Goal: Task Accomplishment & Management: Manage account settings

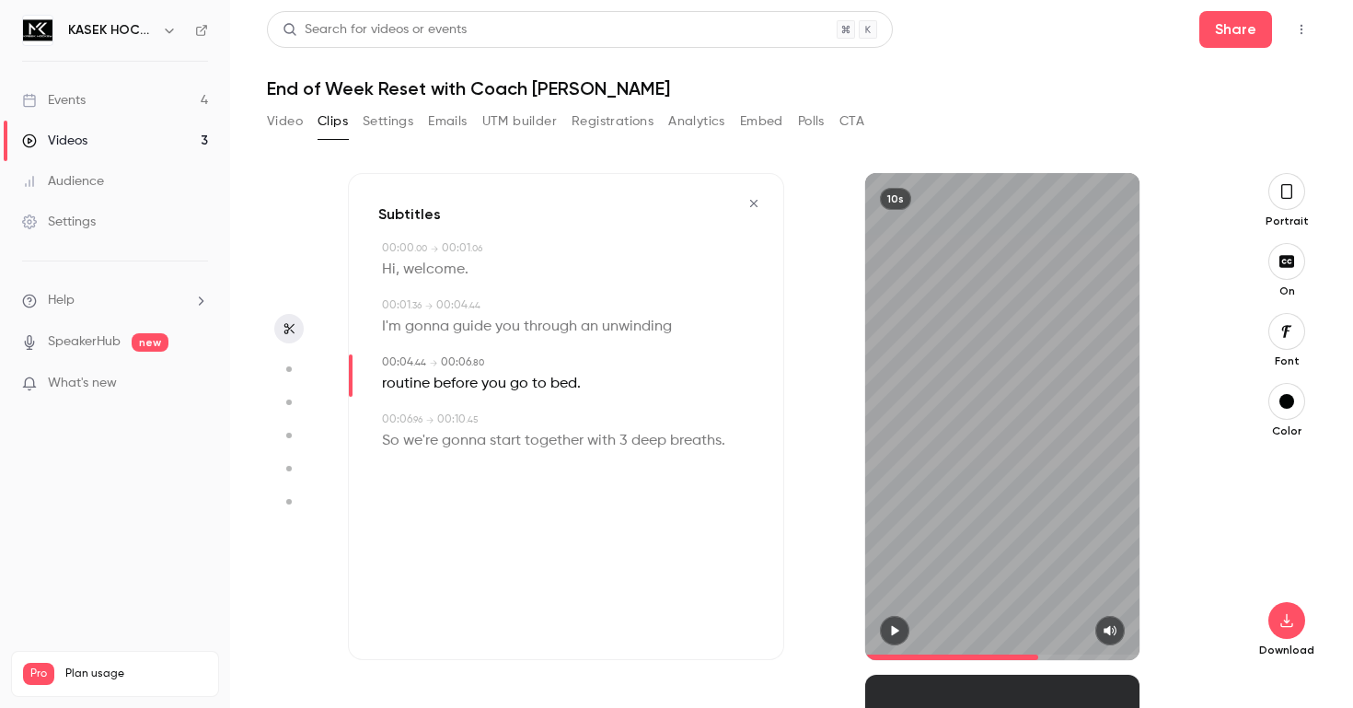
click at [157, 110] on link "Events 4" at bounding box center [115, 100] width 230 height 40
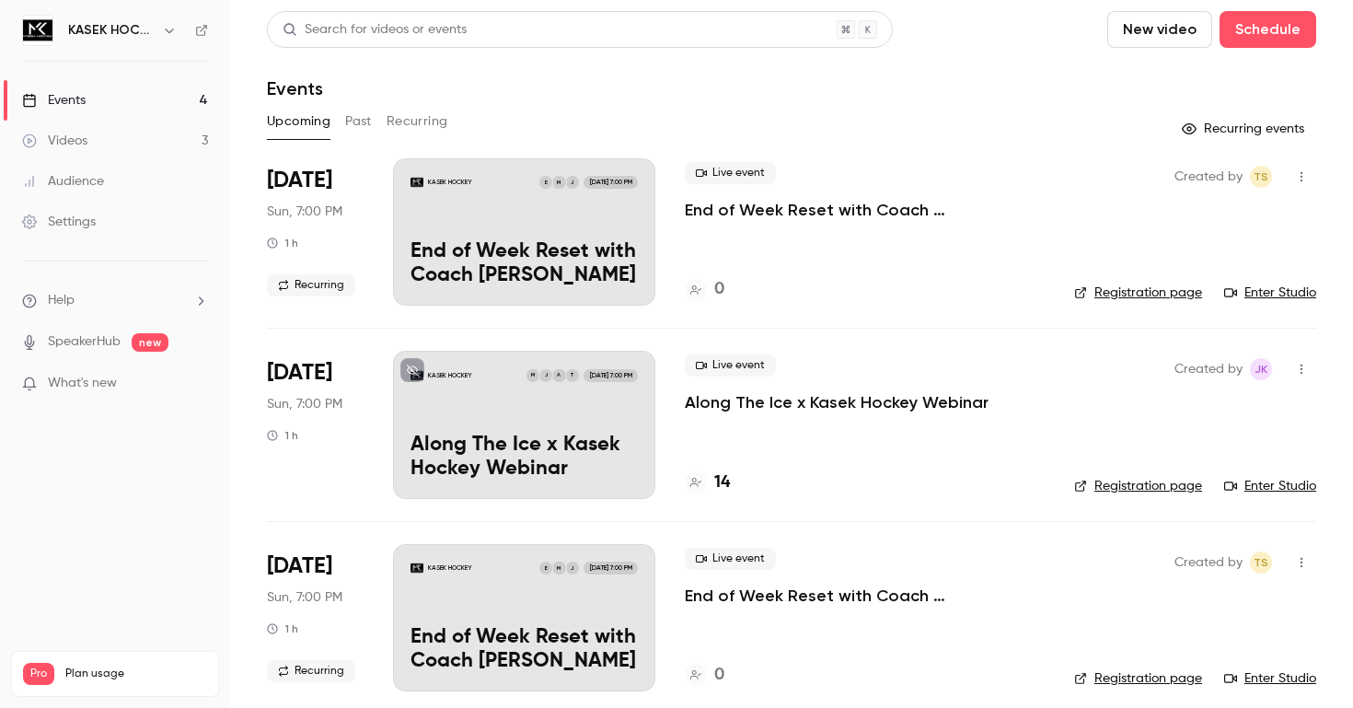
click at [1298, 176] on icon "button" at bounding box center [1301, 176] width 15 height 13
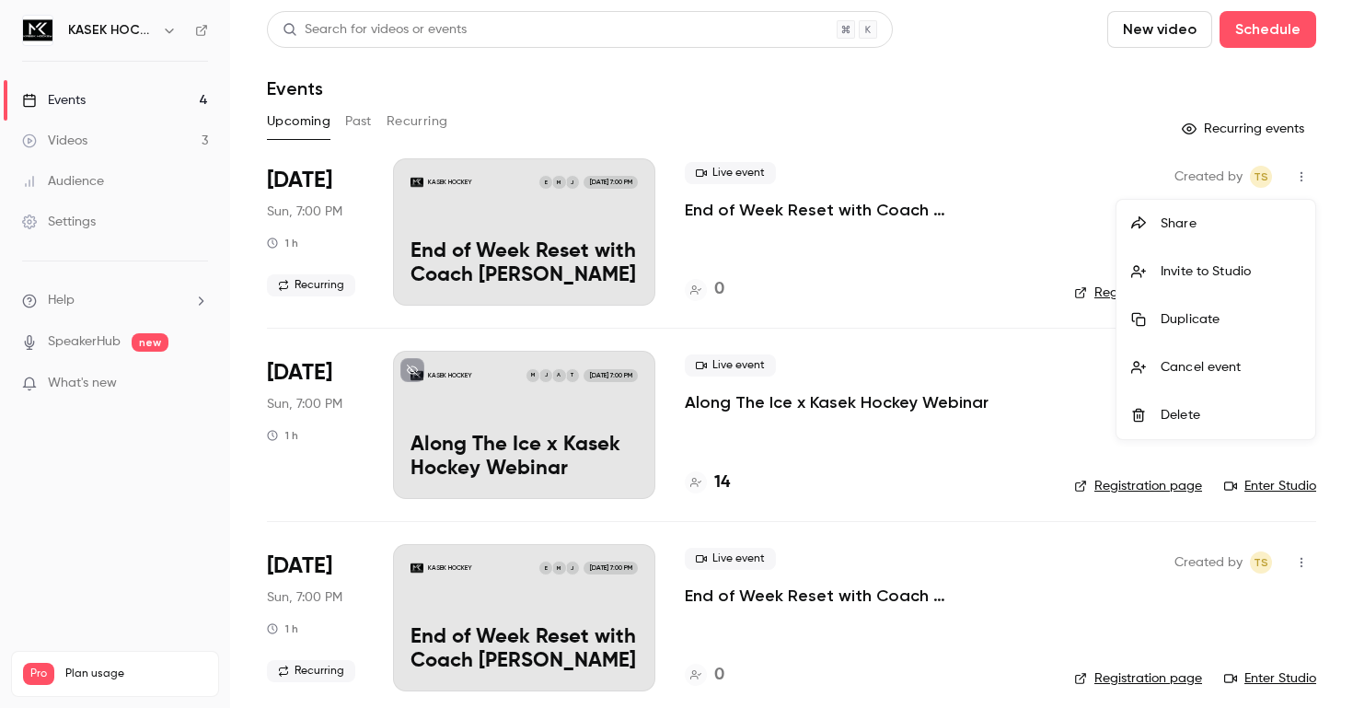
click at [906, 317] on div at bounding box center [676, 354] width 1353 height 708
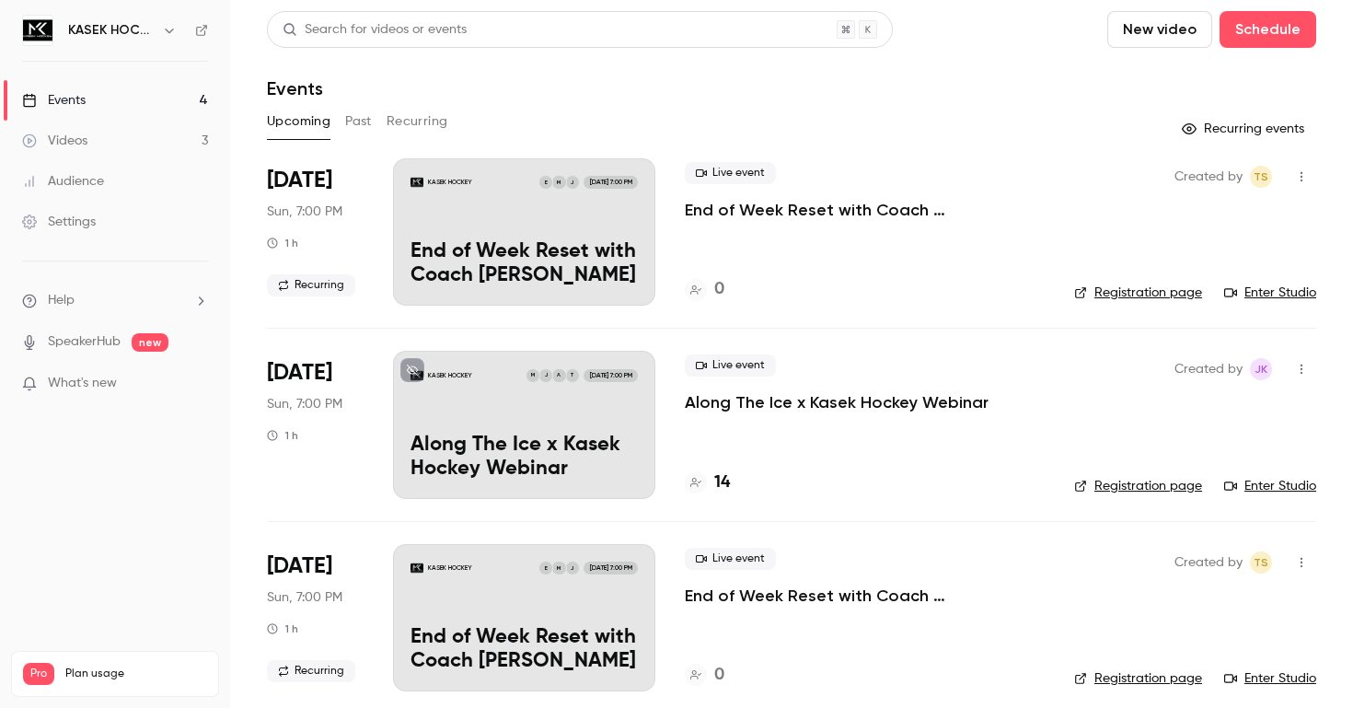
click at [627, 215] on div "KASEK HOCKEY J M E [DATE] 7:00 PM End of Week Reset with Coach [PERSON_NAME]" at bounding box center [524, 231] width 262 height 147
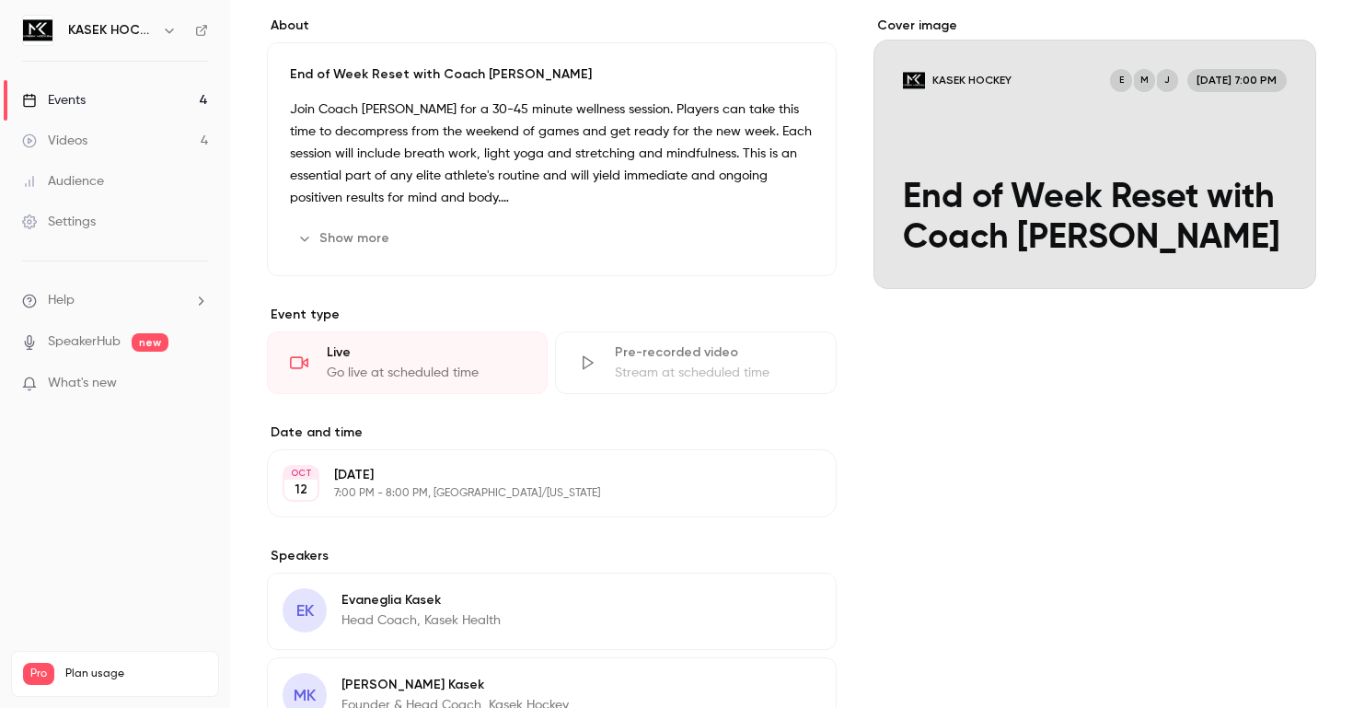
scroll to position [236, 0]
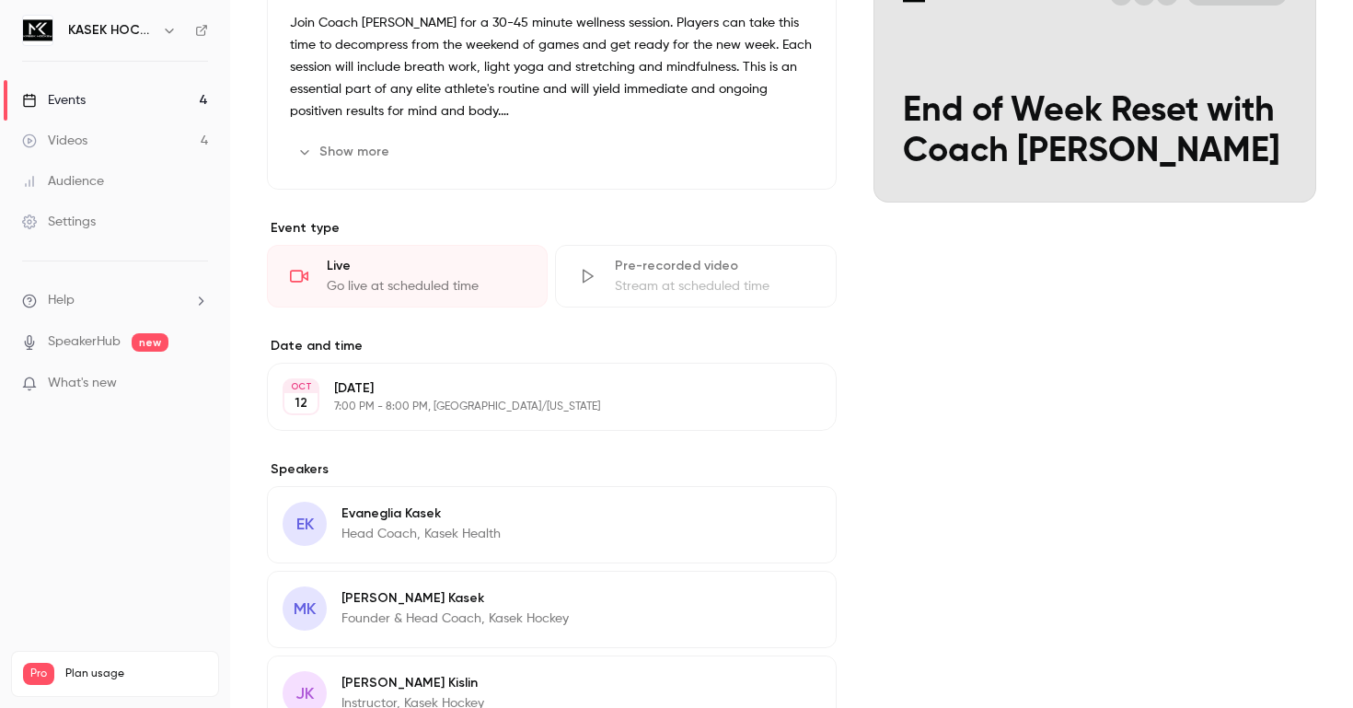
click at [646, 266] on div "Pre-recorded video" at bounding box center [714, 266] width 198 height 18
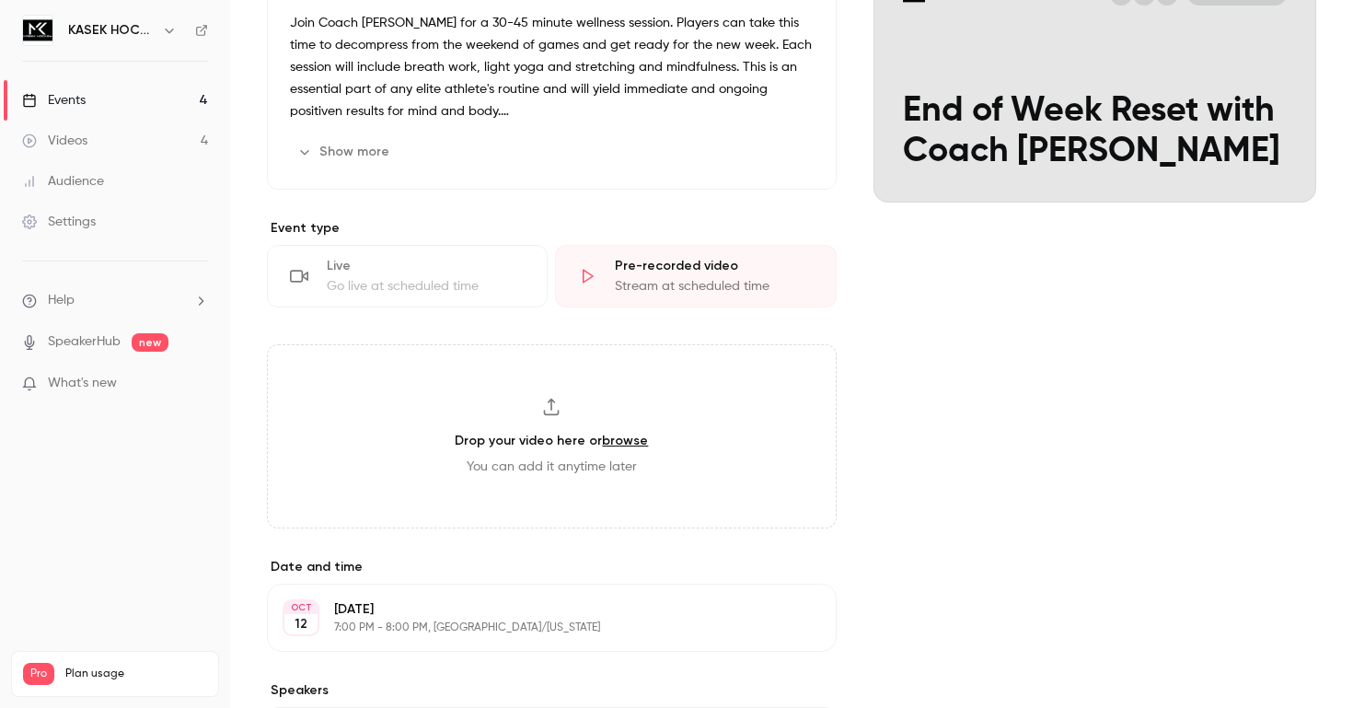
click at [549, 403] on icon at bounding box center [551, 407] width 18 height 18
click at [1039, 457] on div "Cover image KASEK HOCKEY J M E [DATE] 7:00 PM End of Week Reset with Coach [PER…" at bounding box center [1094, 512] width 443 height 1165
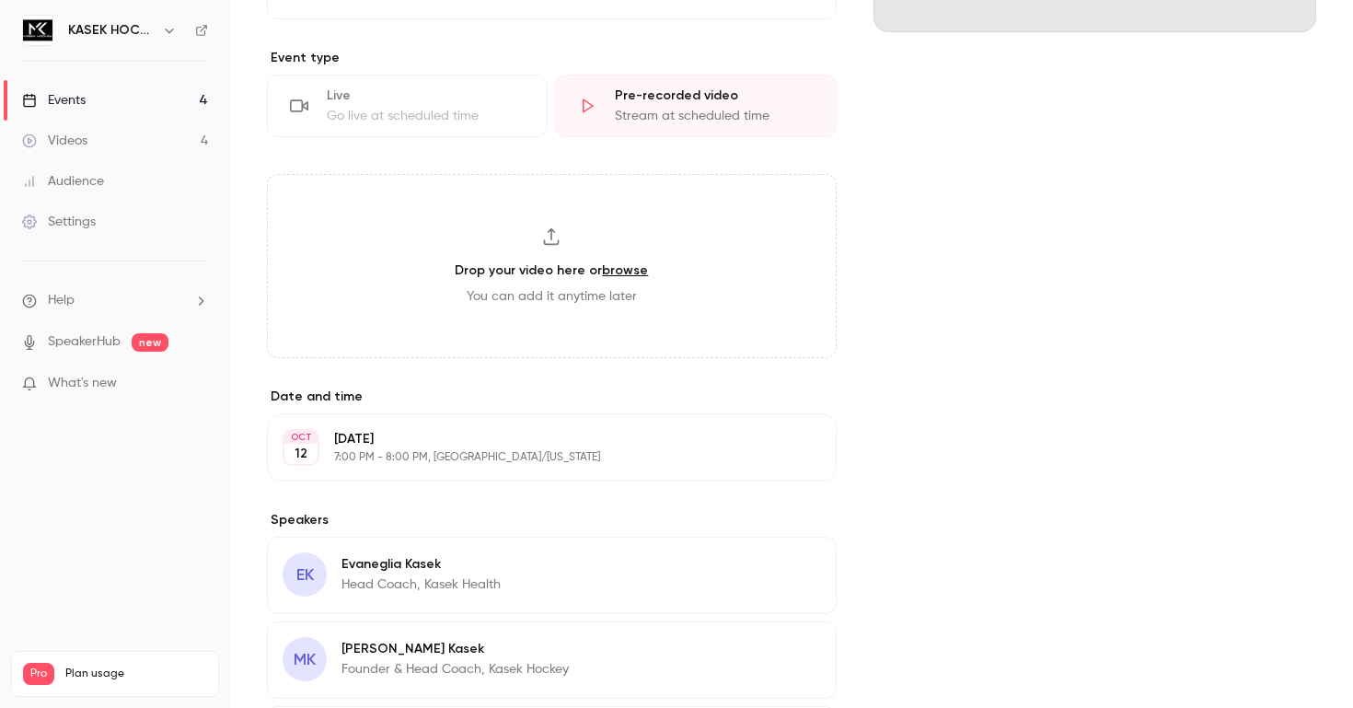
scroll to position [243, 0]
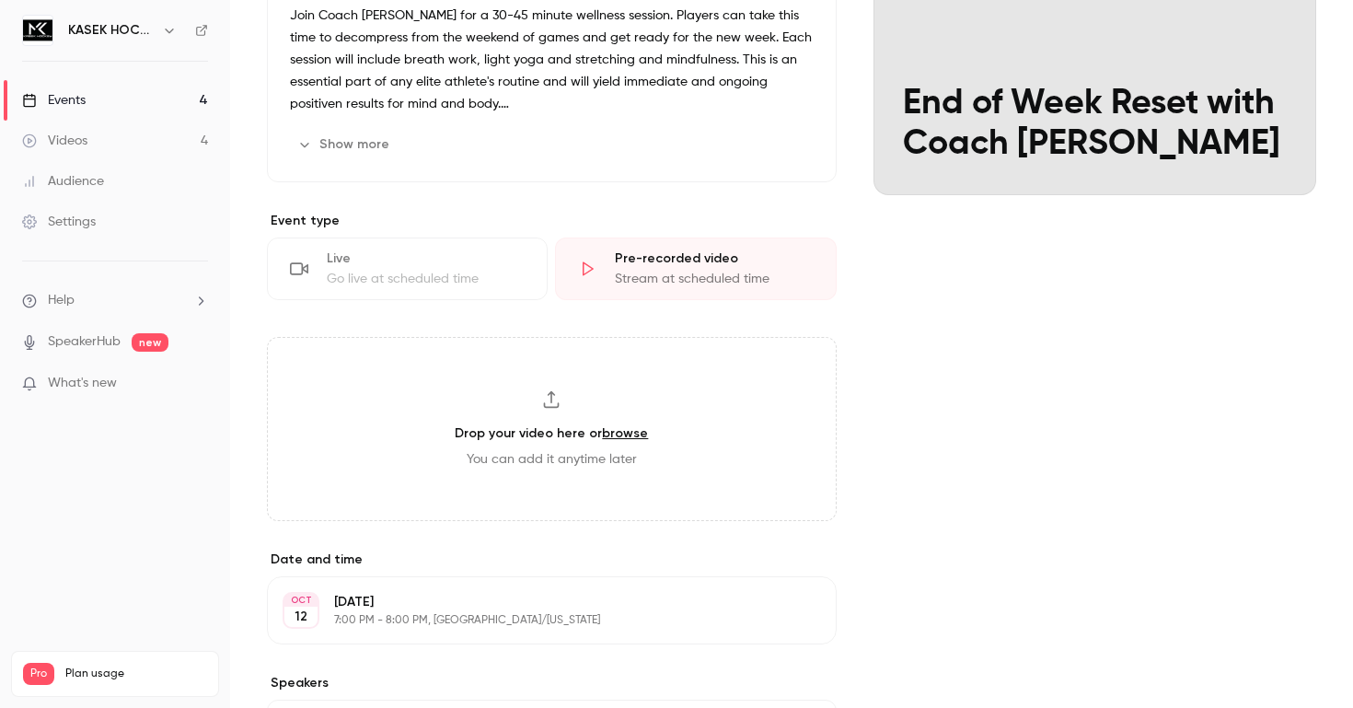
click at [474, 285] on div "Go live at scheduled time" at bounding box center [426, 279] width 198 height 18
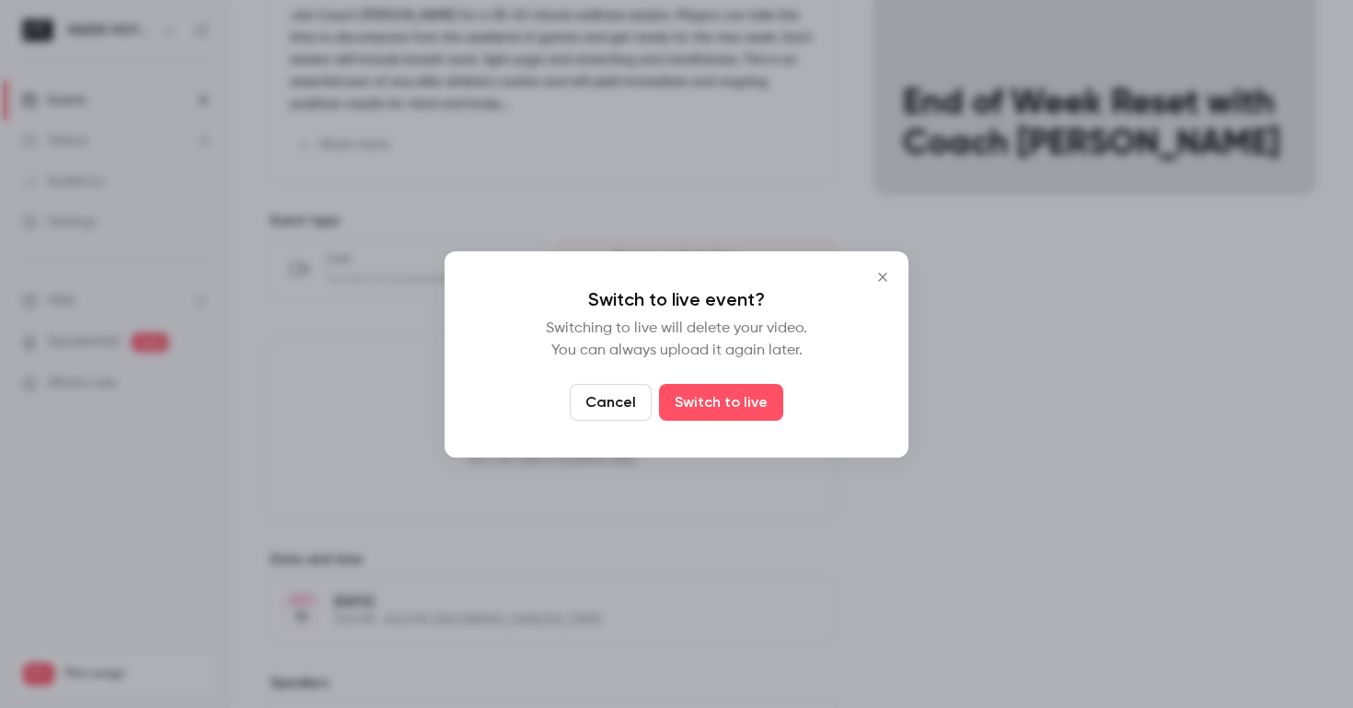
click at [891, 266] on button "Close" at bounding box center [882, 277] width 37 height 37
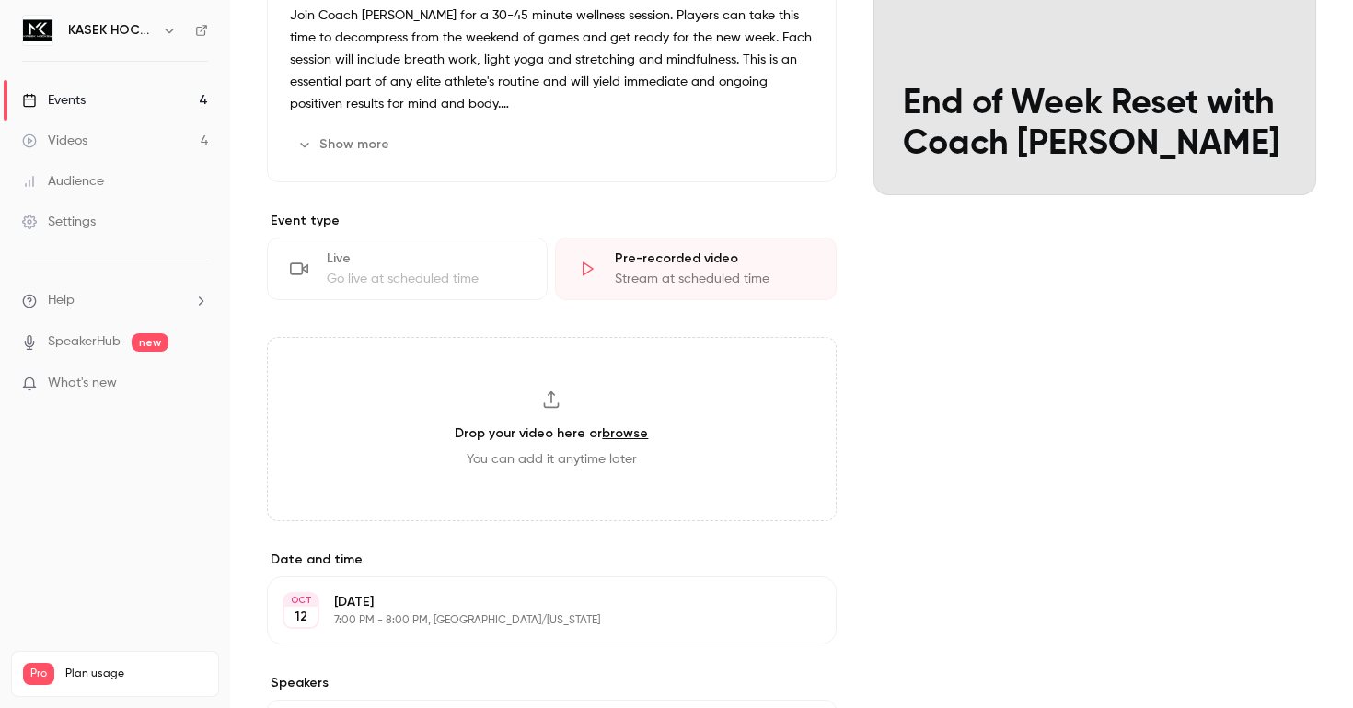
click at [673, 265] on div "Pre-recorded video" at bounding box center [714, 258] width 198 height 18
click at [615, 427] on link "browse" at bounding box center [625, 433] width 46 height 16
click at [103, 138] on link "Videos 4" at bounding box center [115, 141] width 230 height 40
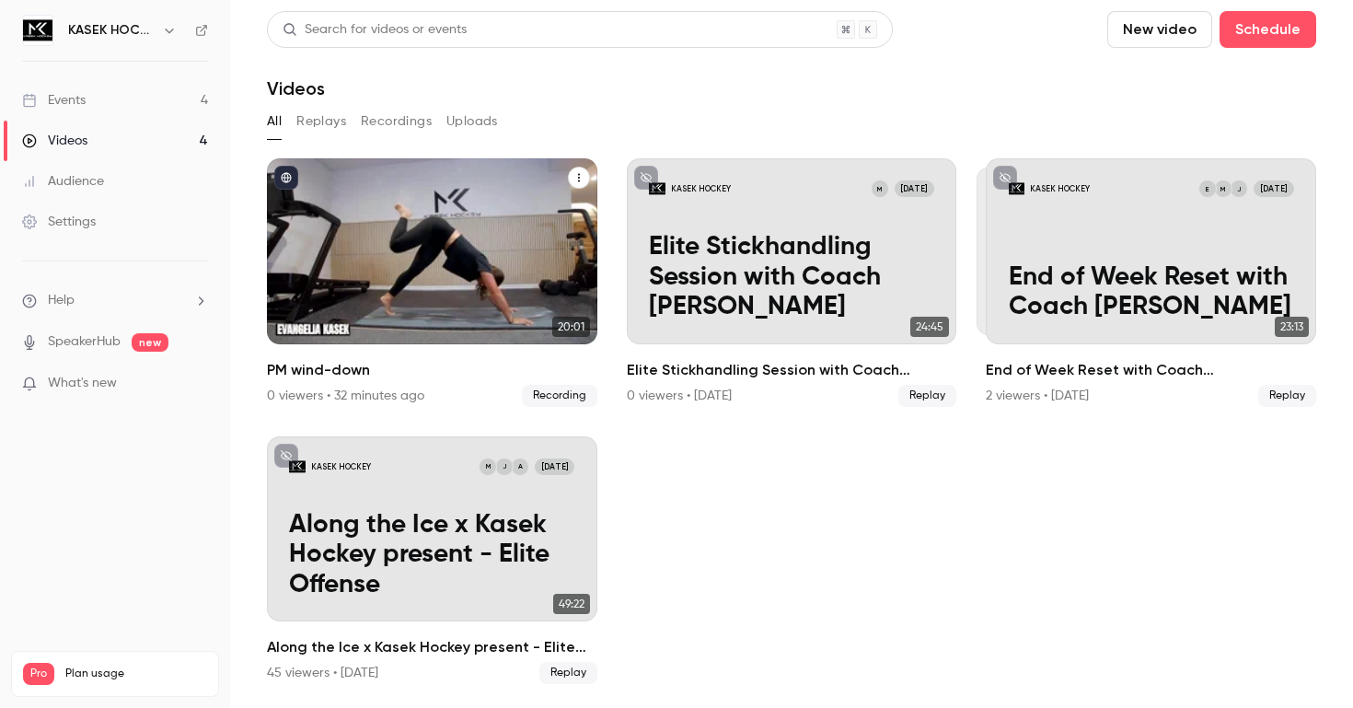
click at [582, 167] on button "PM wind-down" at bounding box center [579, 178] width 22 height 22
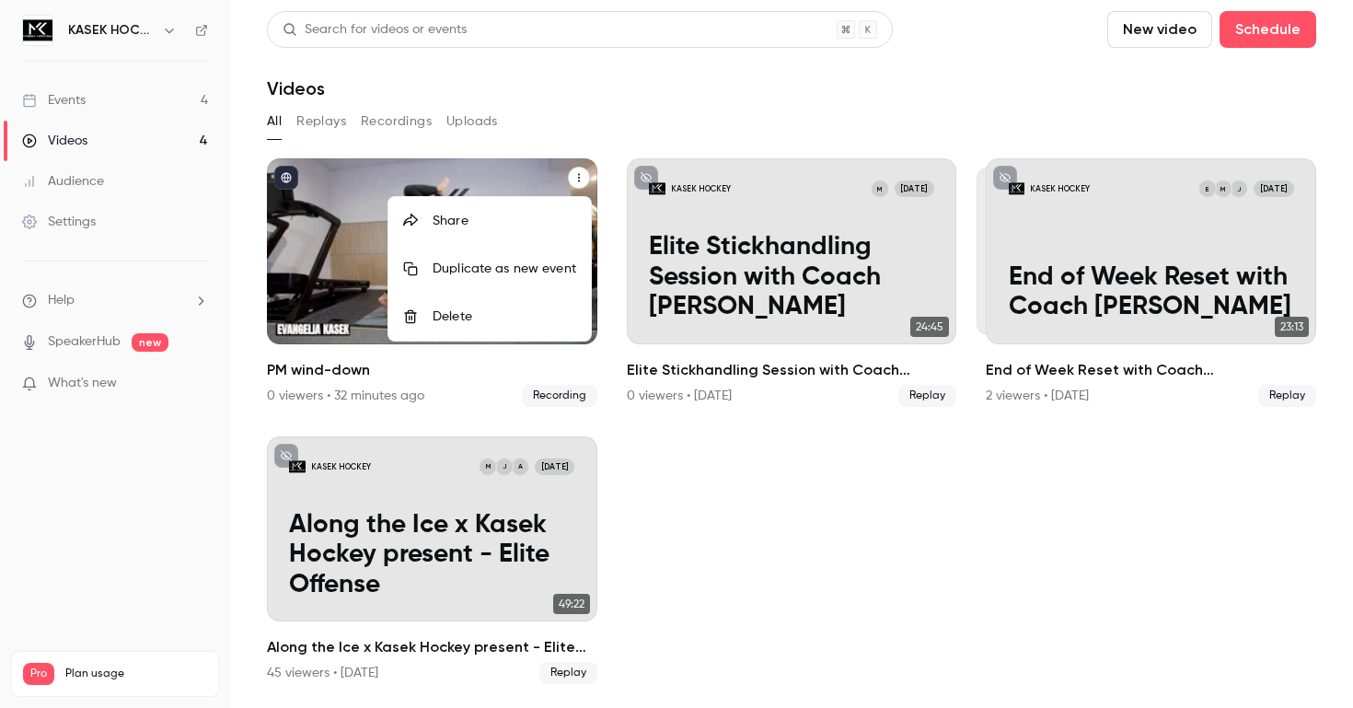
click at [474, 216] on div "Share" at bounding box center [504, 221] width 144 height 18
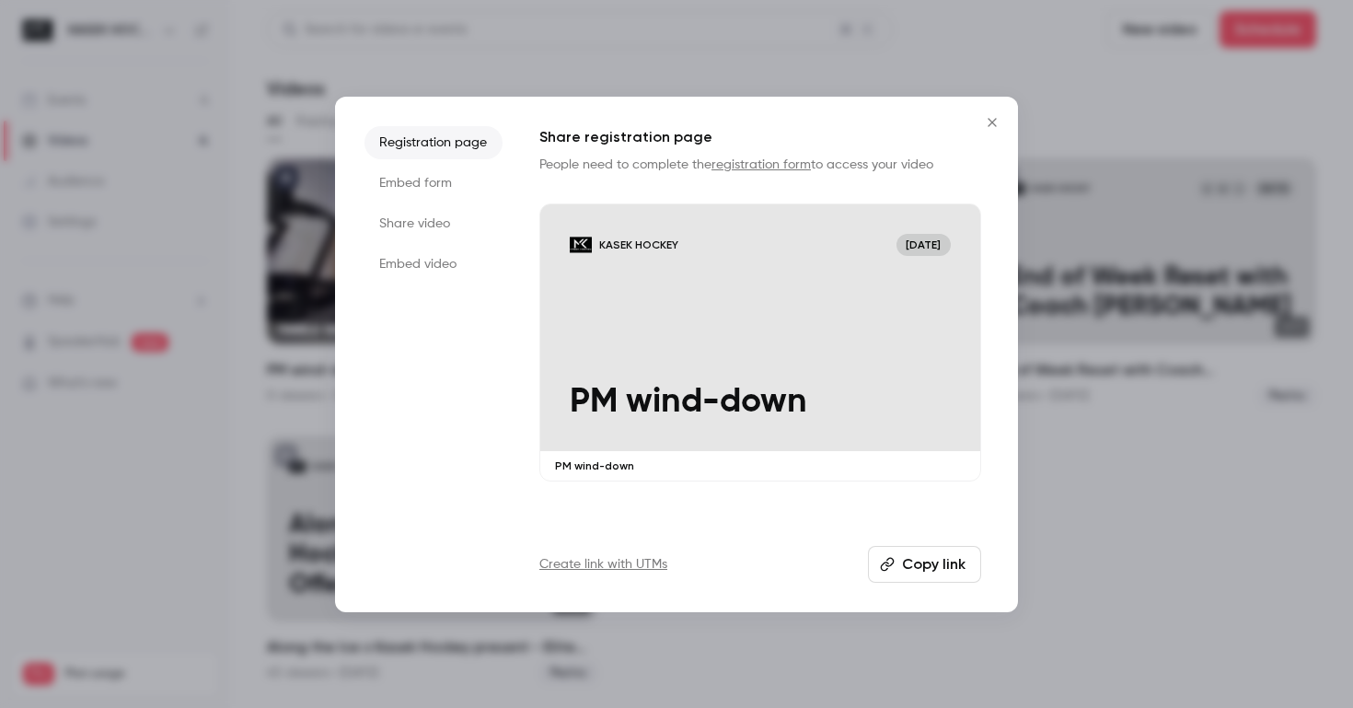
click at [443, 217] on li "Share video" at bounding box center [433, 223] width 138 height 33
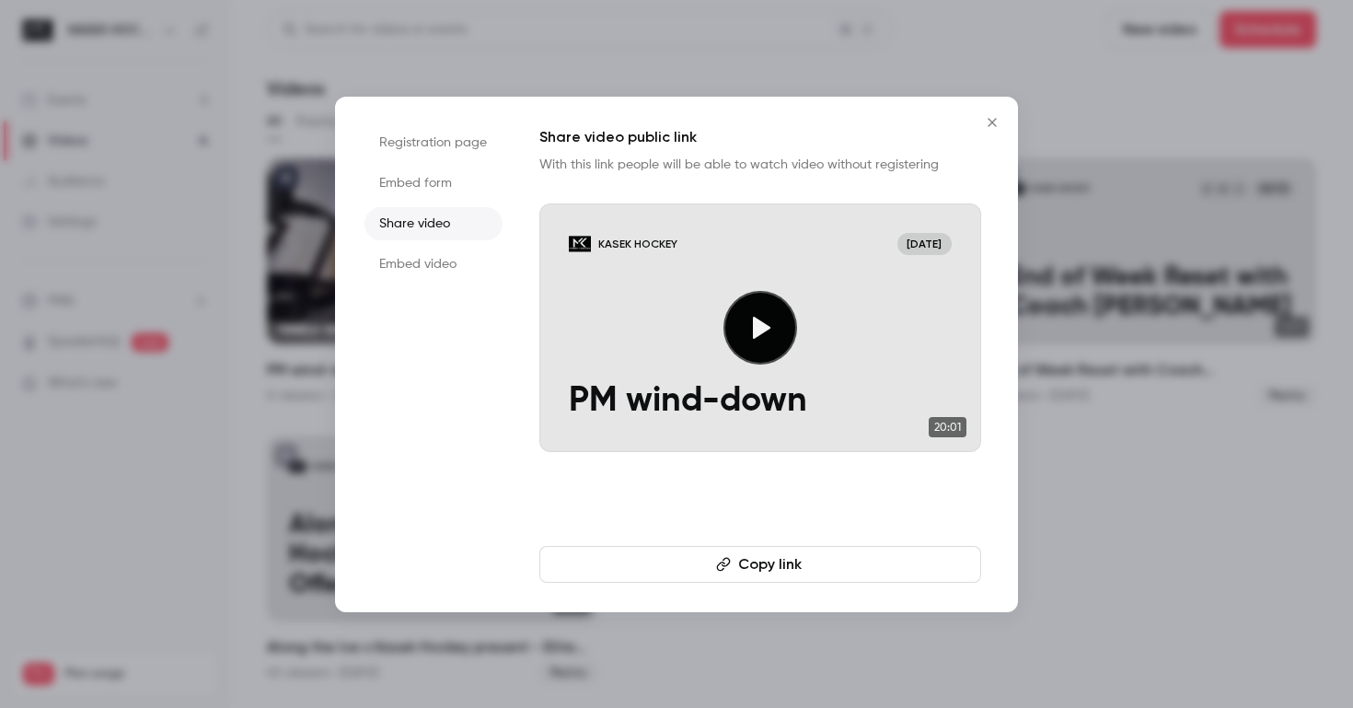
click at [437, 255] on li "Embed video" at bounding box center [433, 264] width 138 height 33
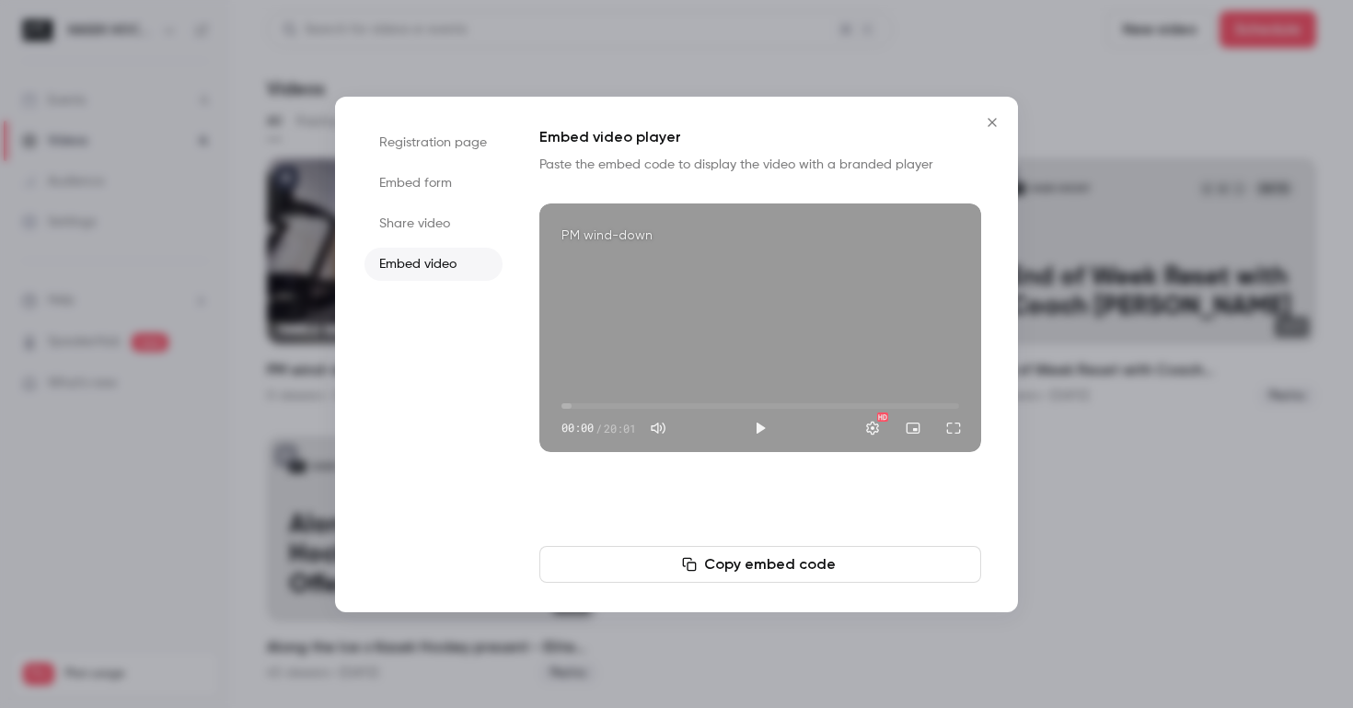
click at [745, 572] on button "Copy embed code" at bounding box center [760, 564] width 442 height 37
click at [471, 144] on li "Registration page" at bounding box center [433, 142] width 138 height 33
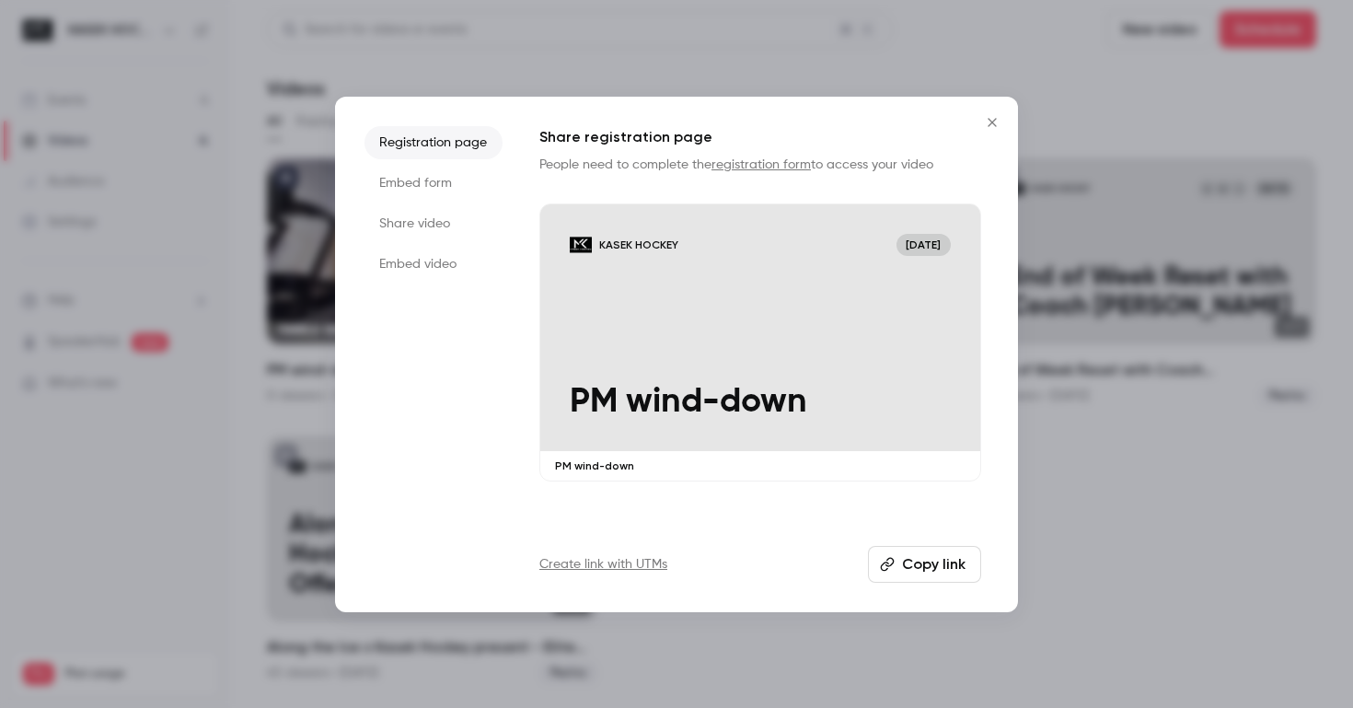
click at [994, 116] on icon "Close" at bounding box center [992, 122] width 22 height 15
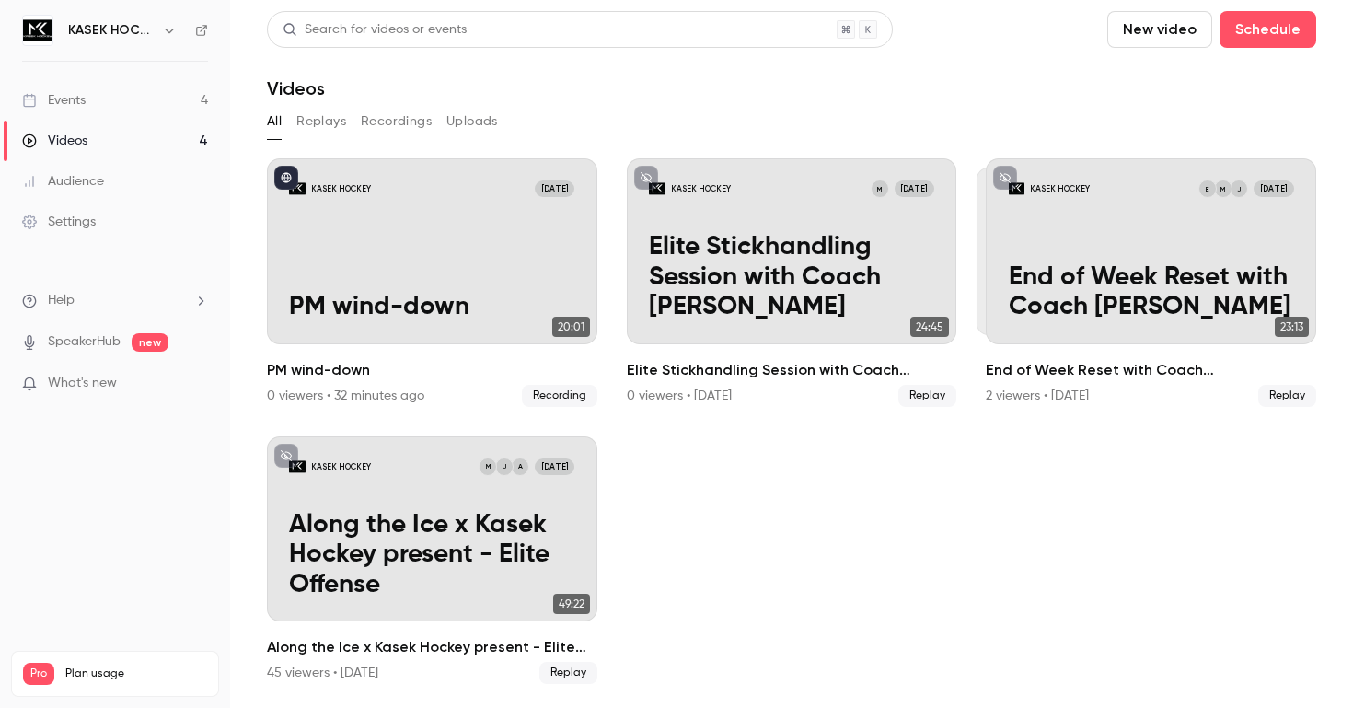
click at [143, 96] on link "Events 4" at bounding box center [115, 100] width 230 height 40
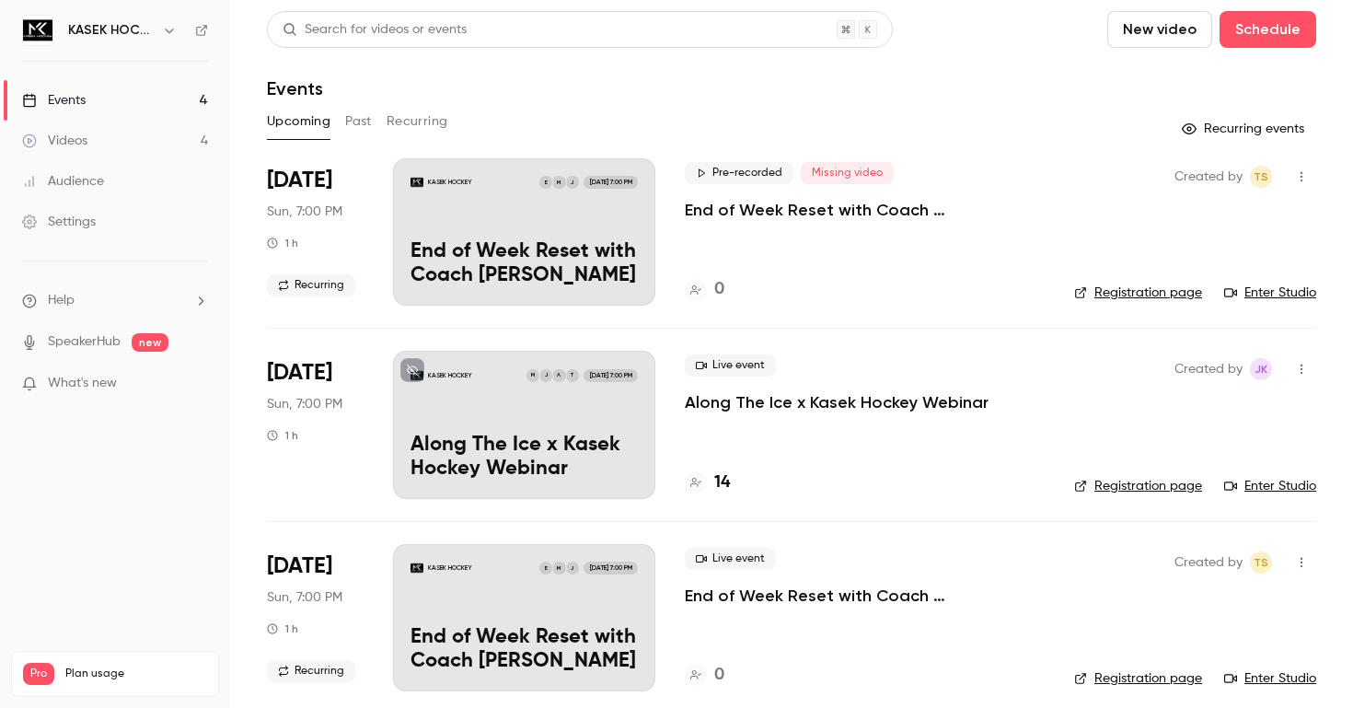
click at [558, 214] on div "KASEK HOCKEY J M E [DATE] 7:00 PM End of Week Reset with Coach [PERSON_NAME]" at bounding box center [524, 231] width 262 height 147
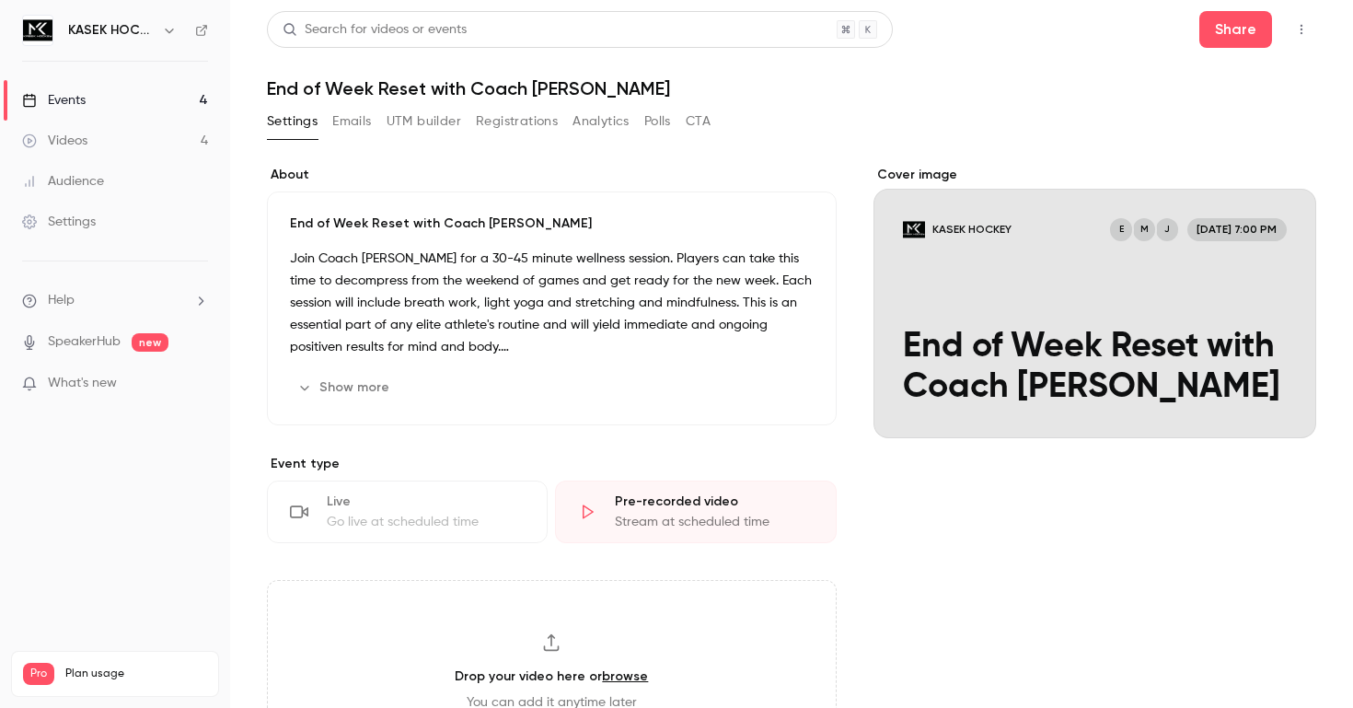
scroll to position [86, 0]
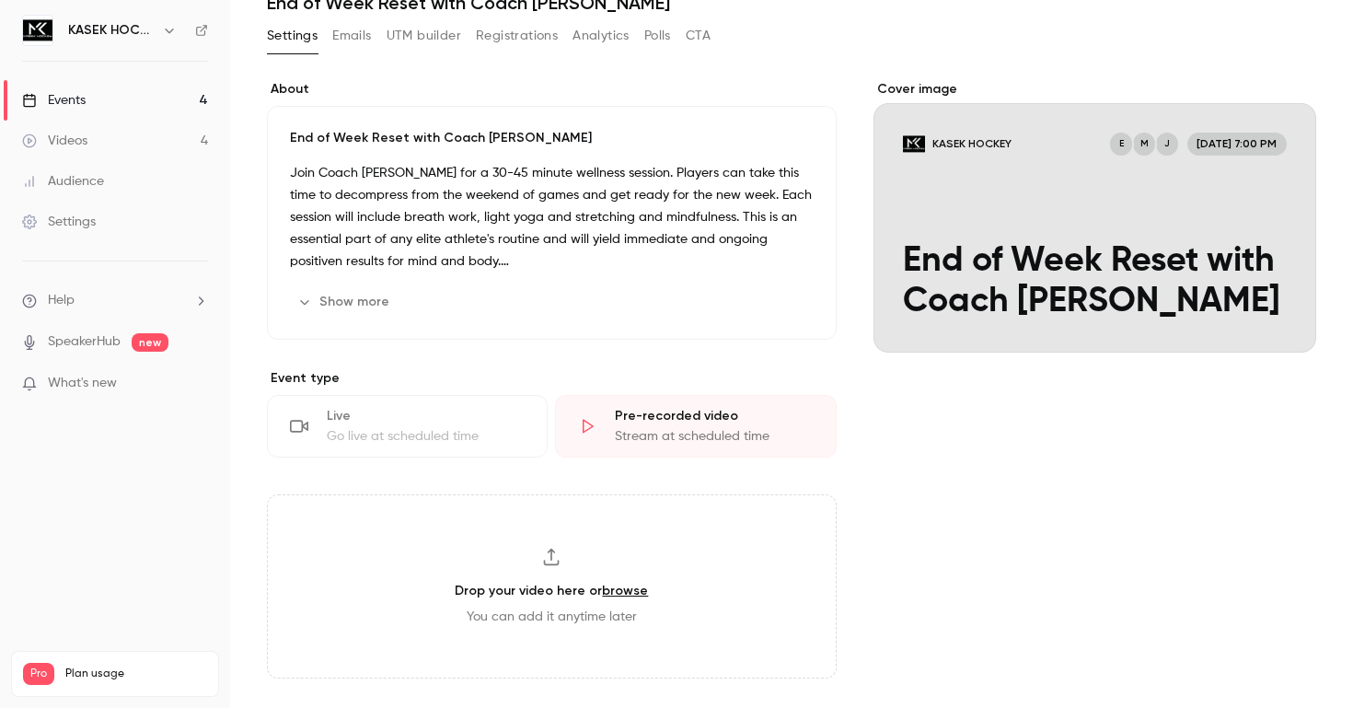
click at [624, 435] on div "Stream at scheduled time" at bounding box center [714, 436] width 198 height 18
click at [586, 420] on icon at bounding box center [587, 426] width 18 height 18
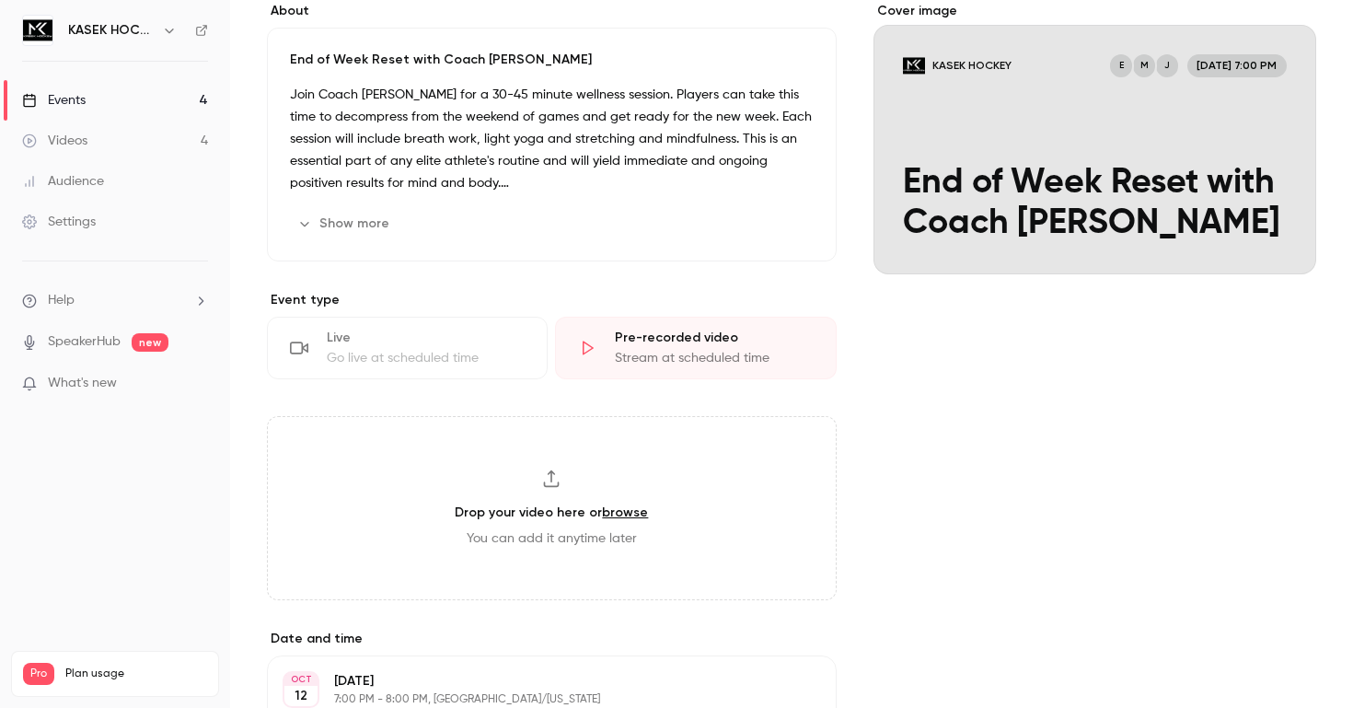
click at [619, 506] on link "browse" at bounding box center [625, 512] width 46 height 16
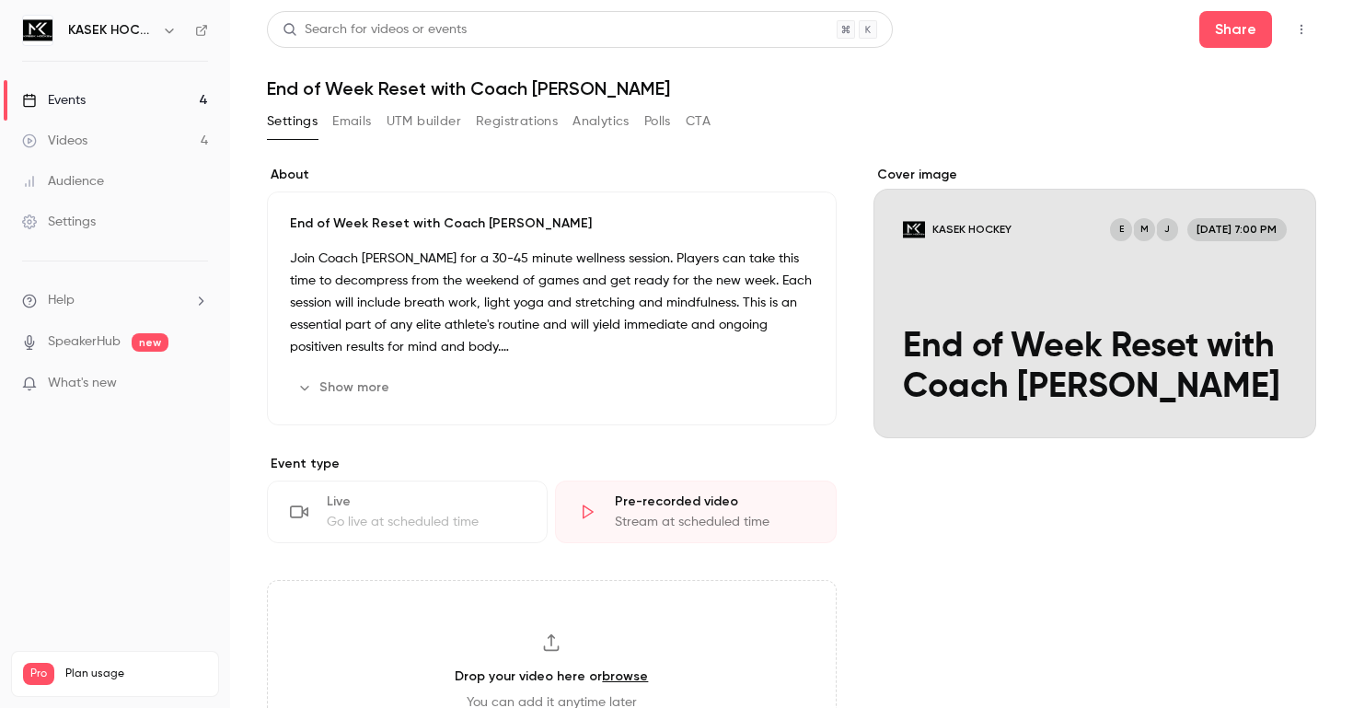
click at [116, 94] on link "Events 4" at bounding box center [115, 100] width 230 height 40
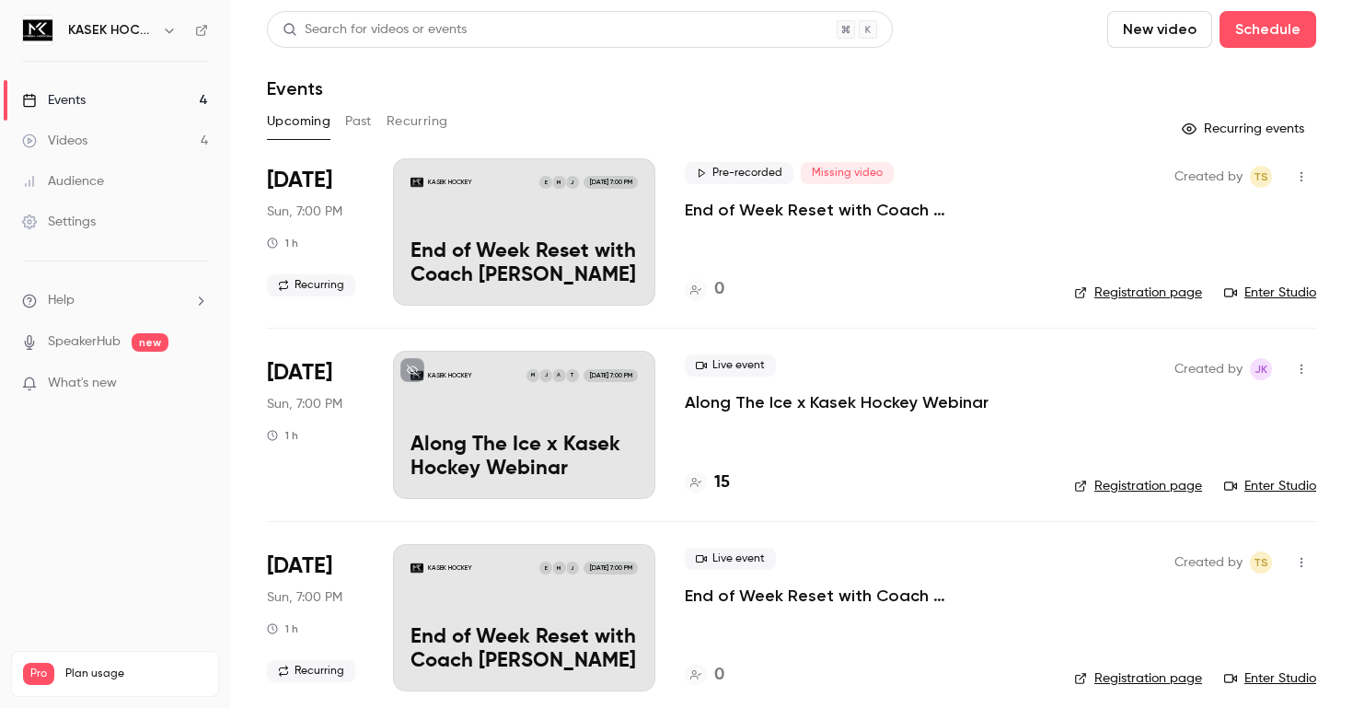
click at [1305, 173] on icon "button" at bounding box center [1301, 176] width 15 height 13
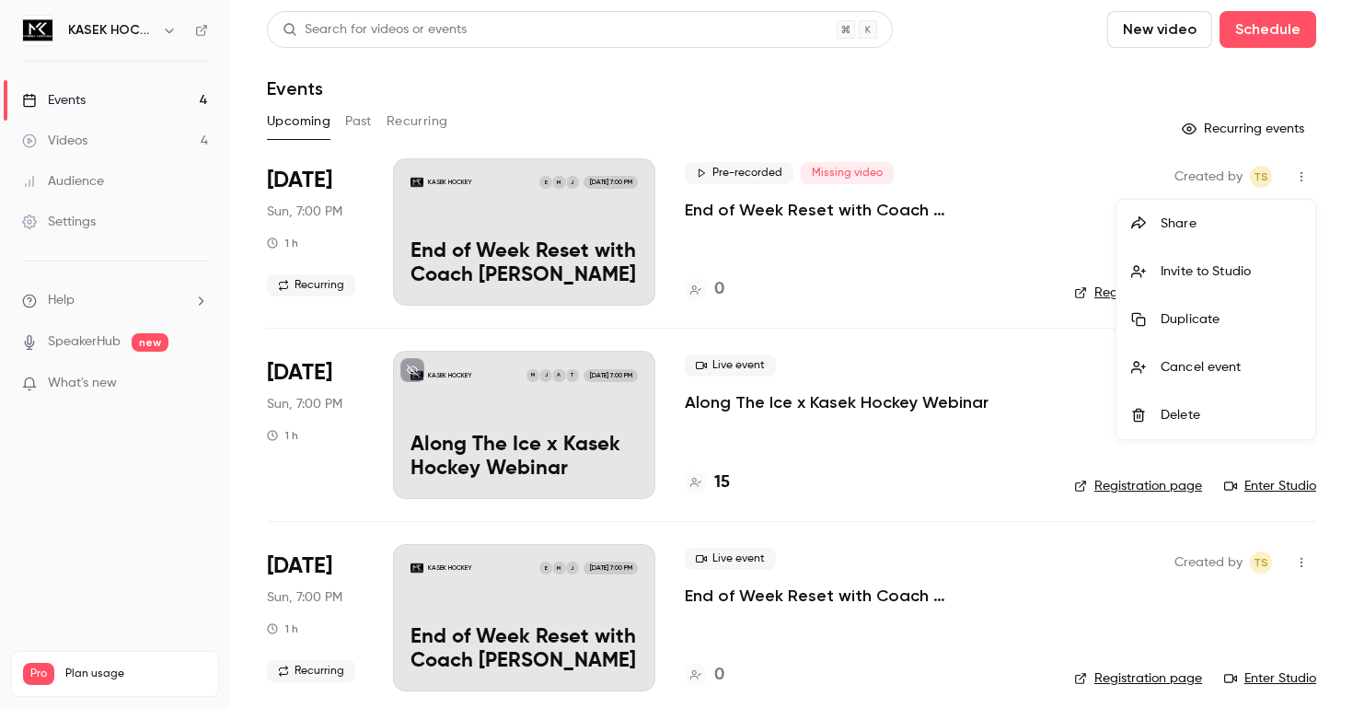
click at [1190, 374] on div "Cancel event" at bounding box center [1230, 367] width 140 height 18
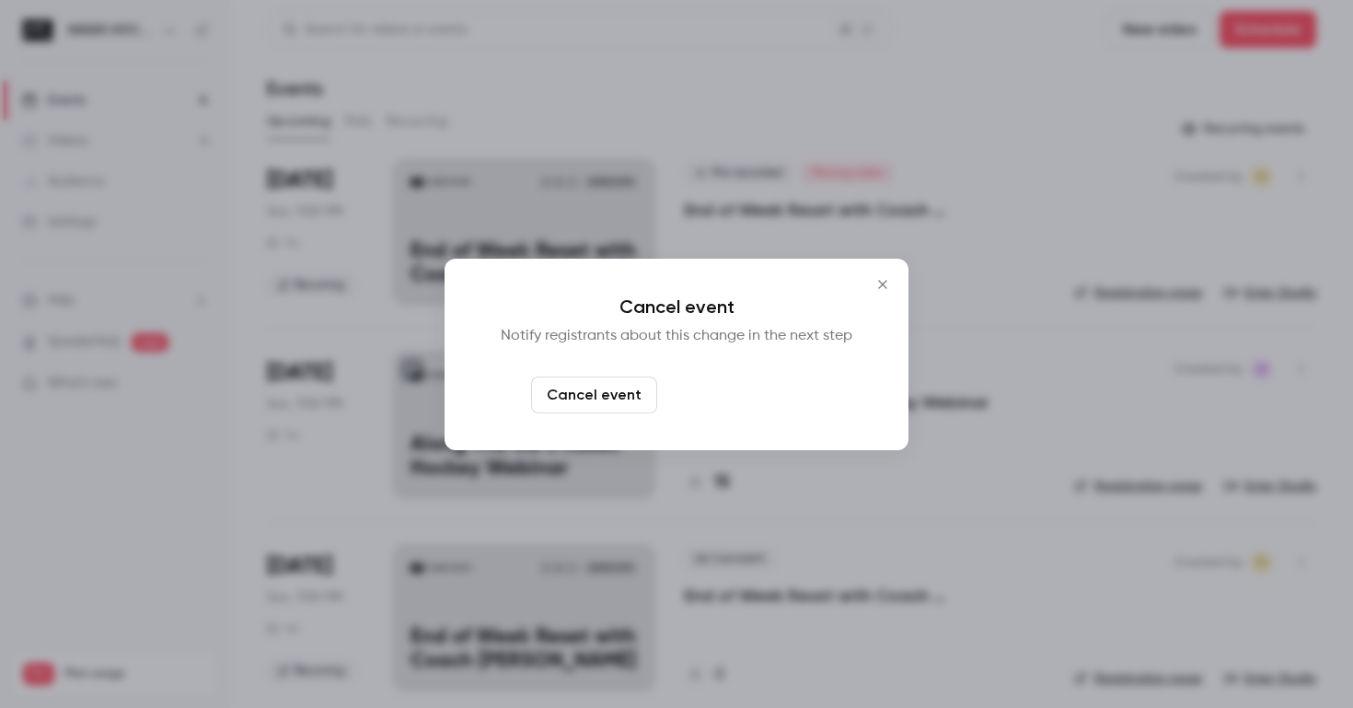
click at [800, 409] on button "Cancel and notify" at bounding box center [743, 394] width 158 height 37
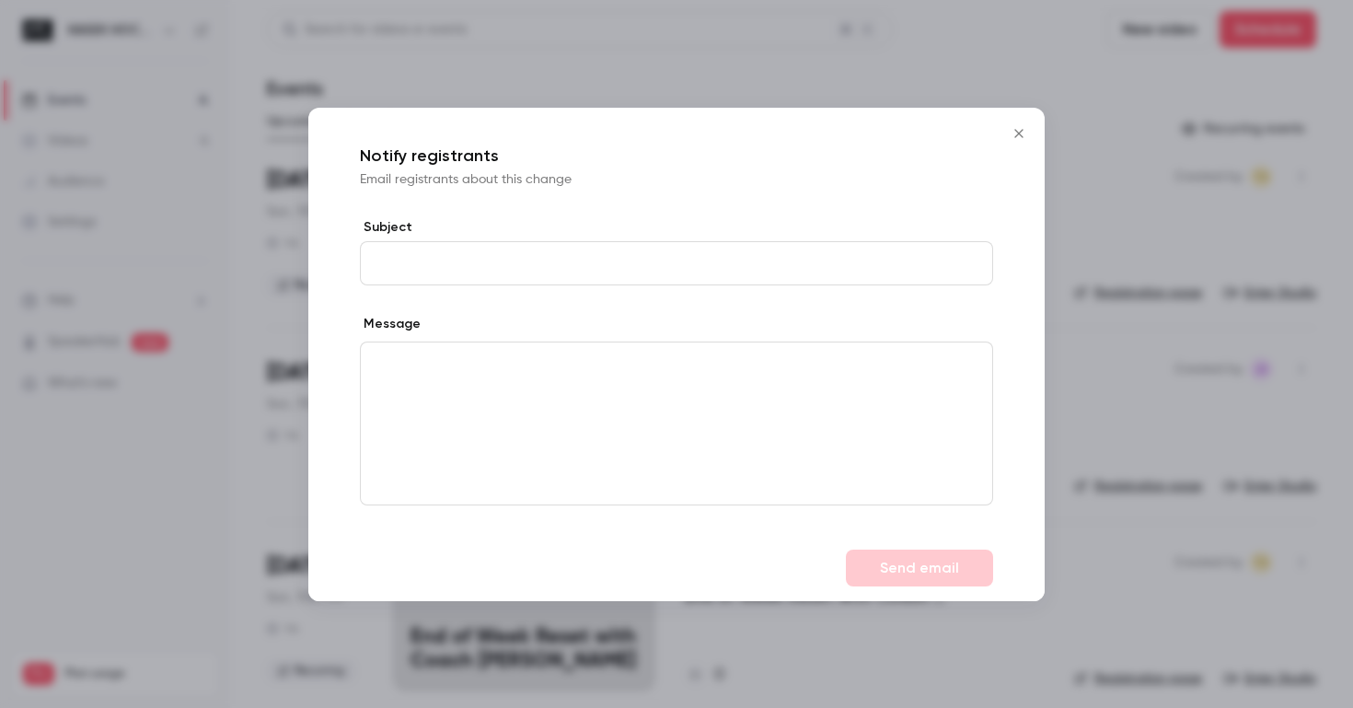
click at [813, 421] on div "editor" at bounding box center [676, 423] width 631 height 162
click at [1020, 128] on icon "Close" at bounding box center [1019, 133] width 22 height 15
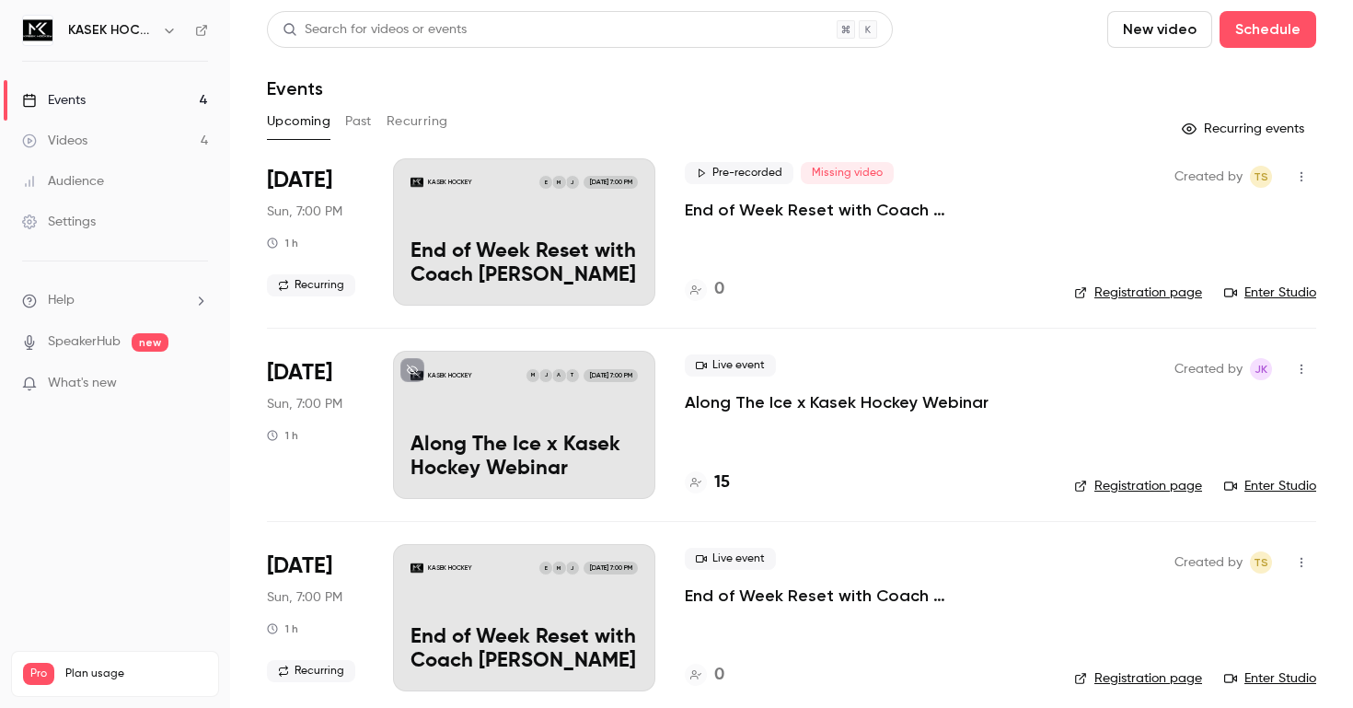
click at [1309, 165] on button "button" at bounding box center [1300, 176] width 29 height 29
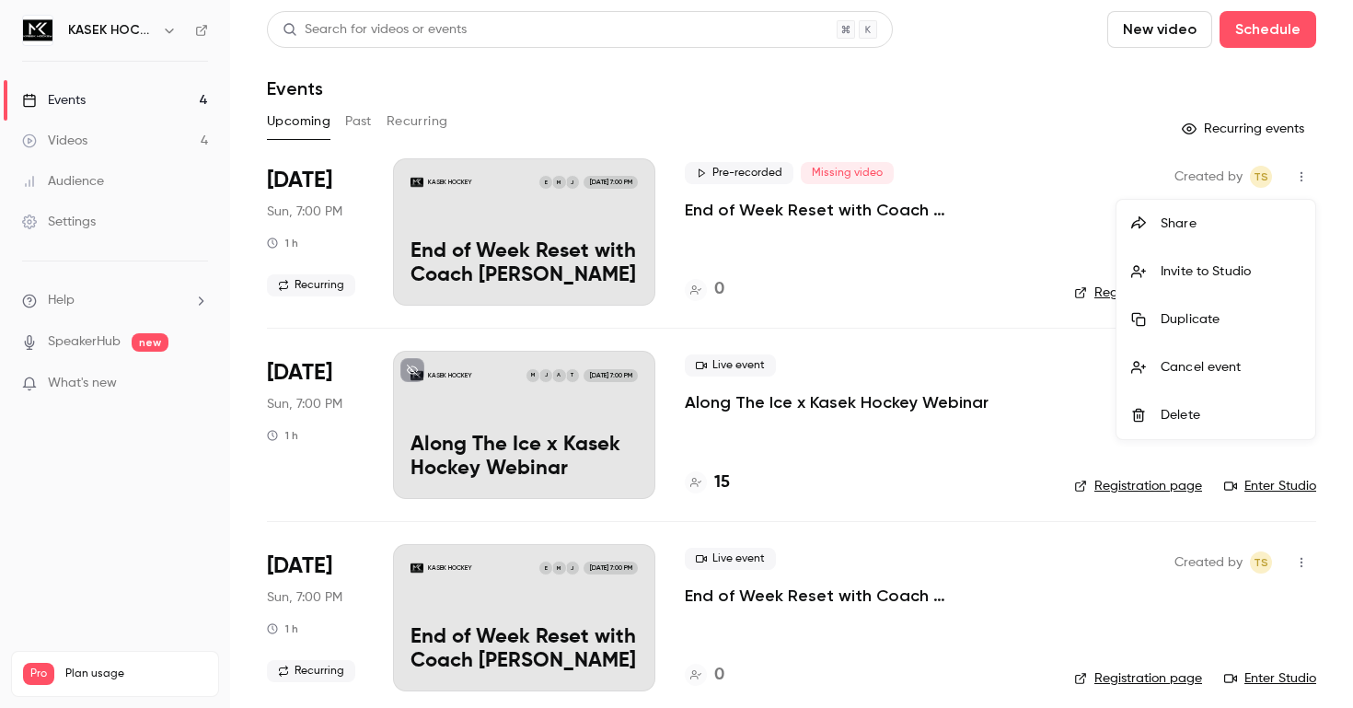
click at [1192, 418] on div "Delete" at bounding box center [1230, 415] width 140 height 18
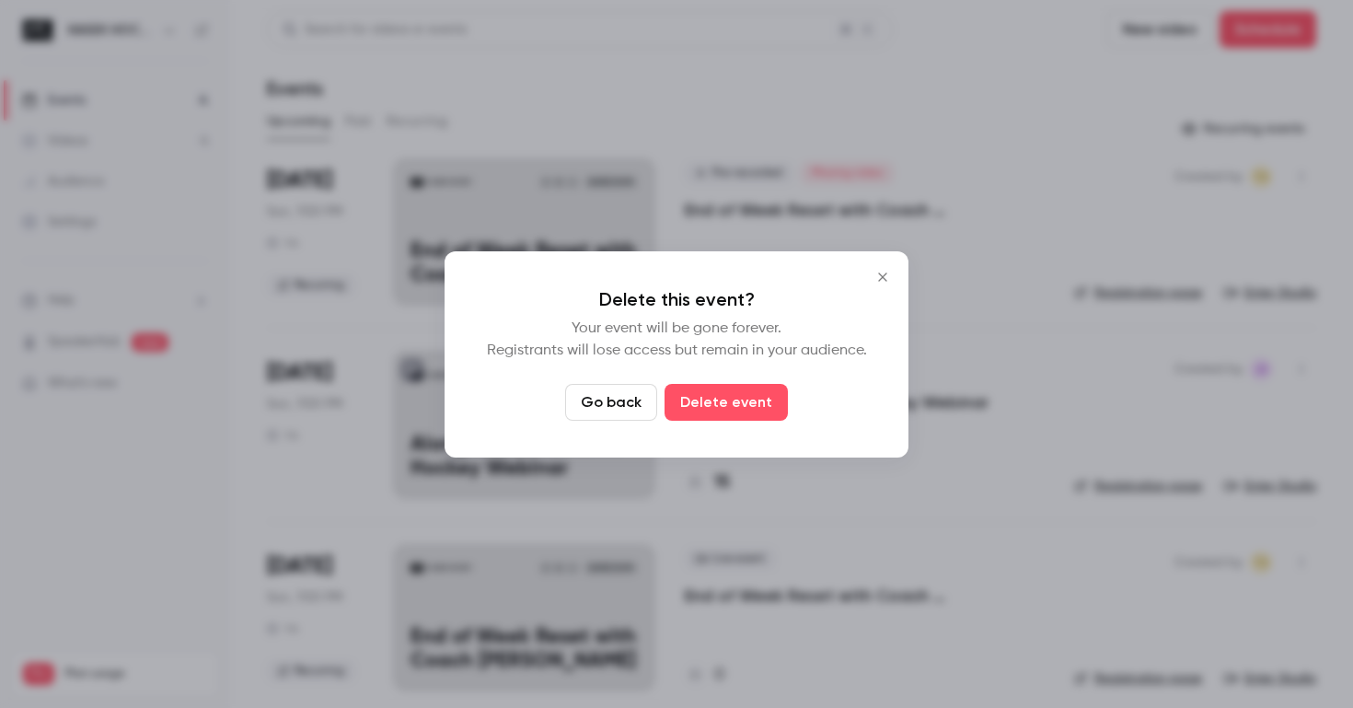
click at [882, 274] on icon "Close" at bounding box center [882, 277] width 22 height 15
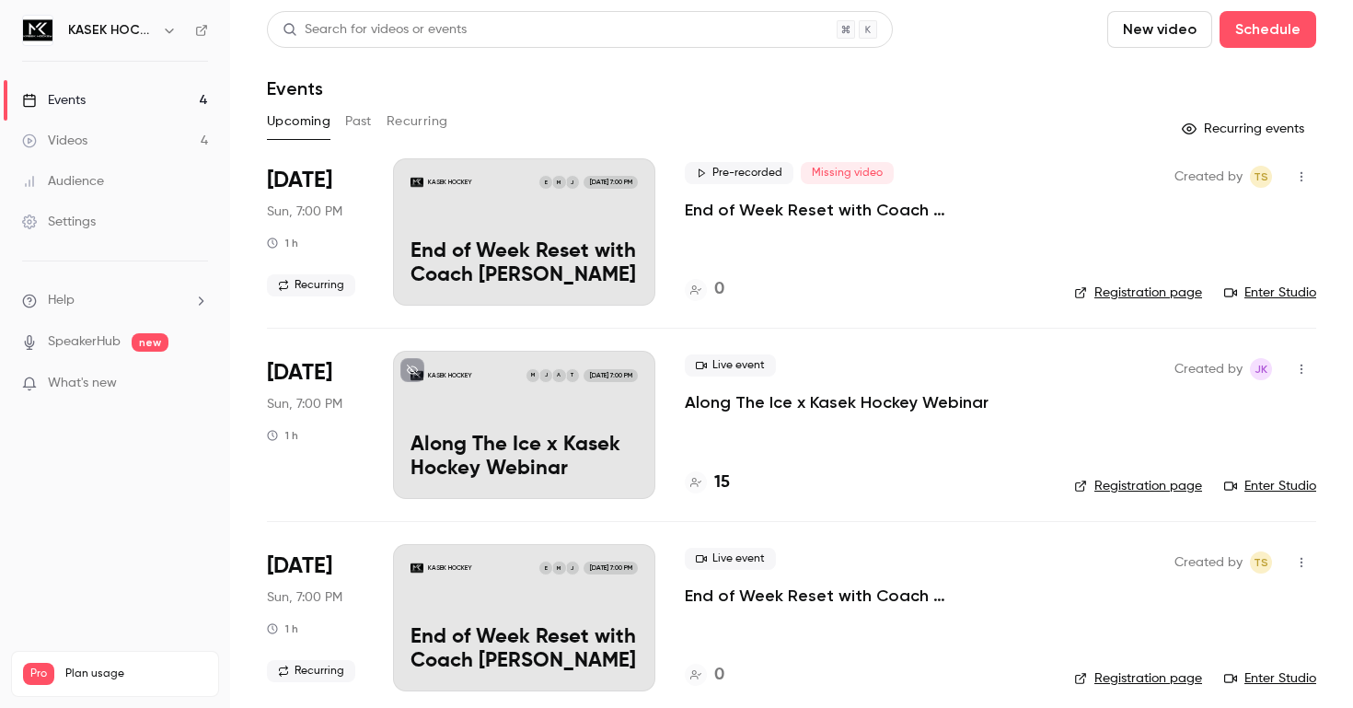
click at [1297, 175] on icon "button" at bounding box center [1301, 176] width 15 height 13
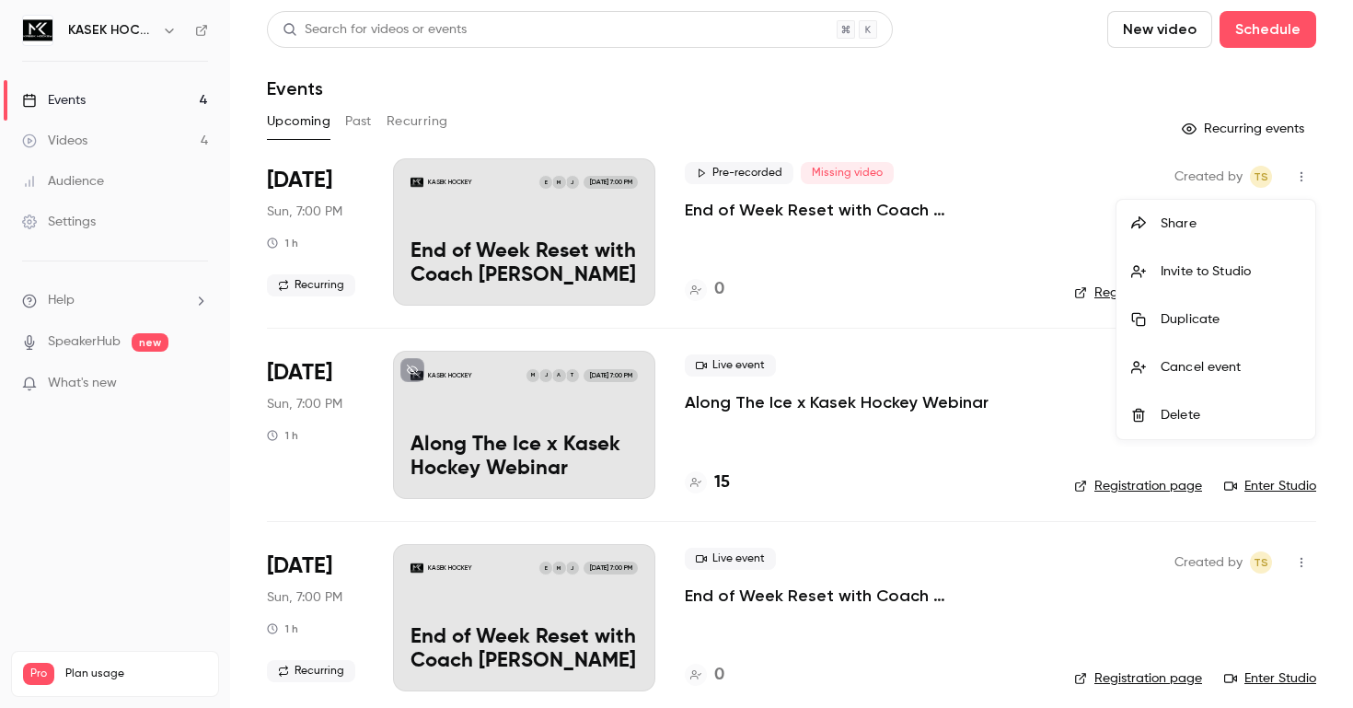
click at [1199, 373] on div "Cancel event" at bounding box center [1230, 367] width 140 height 18
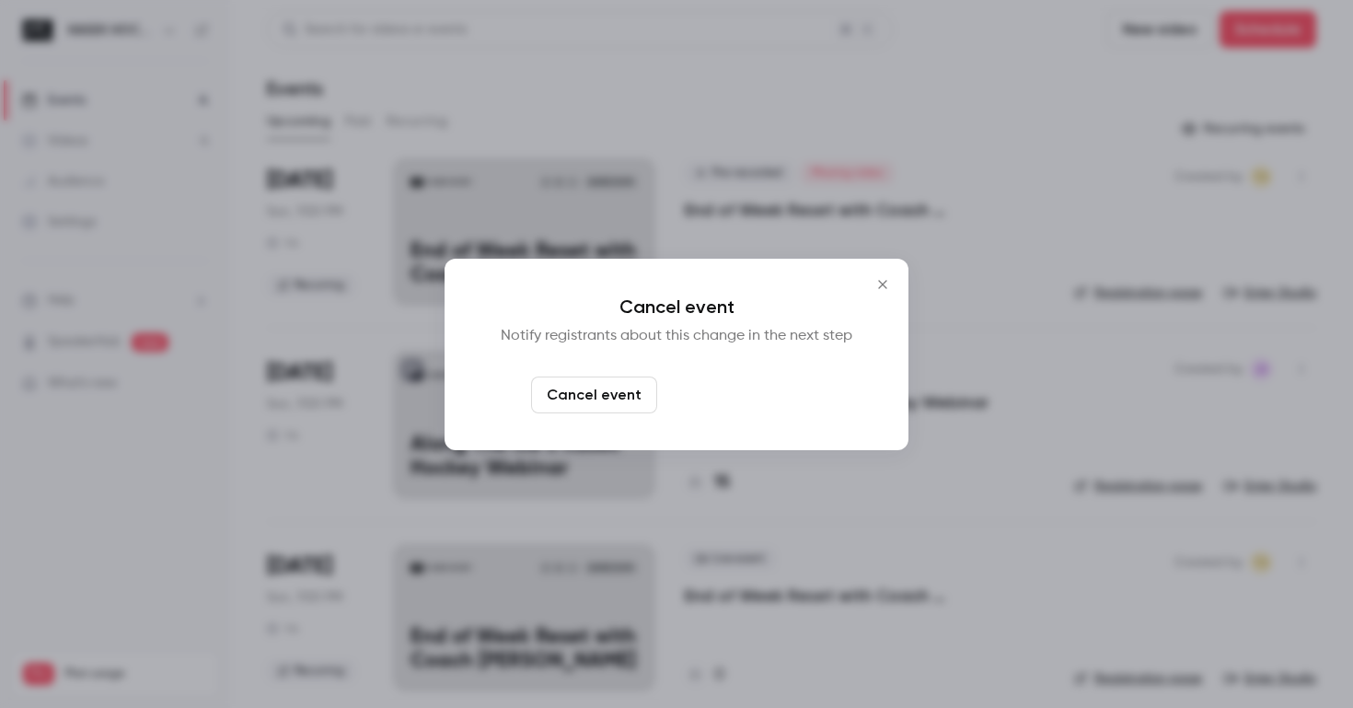
click at [754, 398] on button "Cancel and notify" at bounding box center [743, 394] width 158 height 37
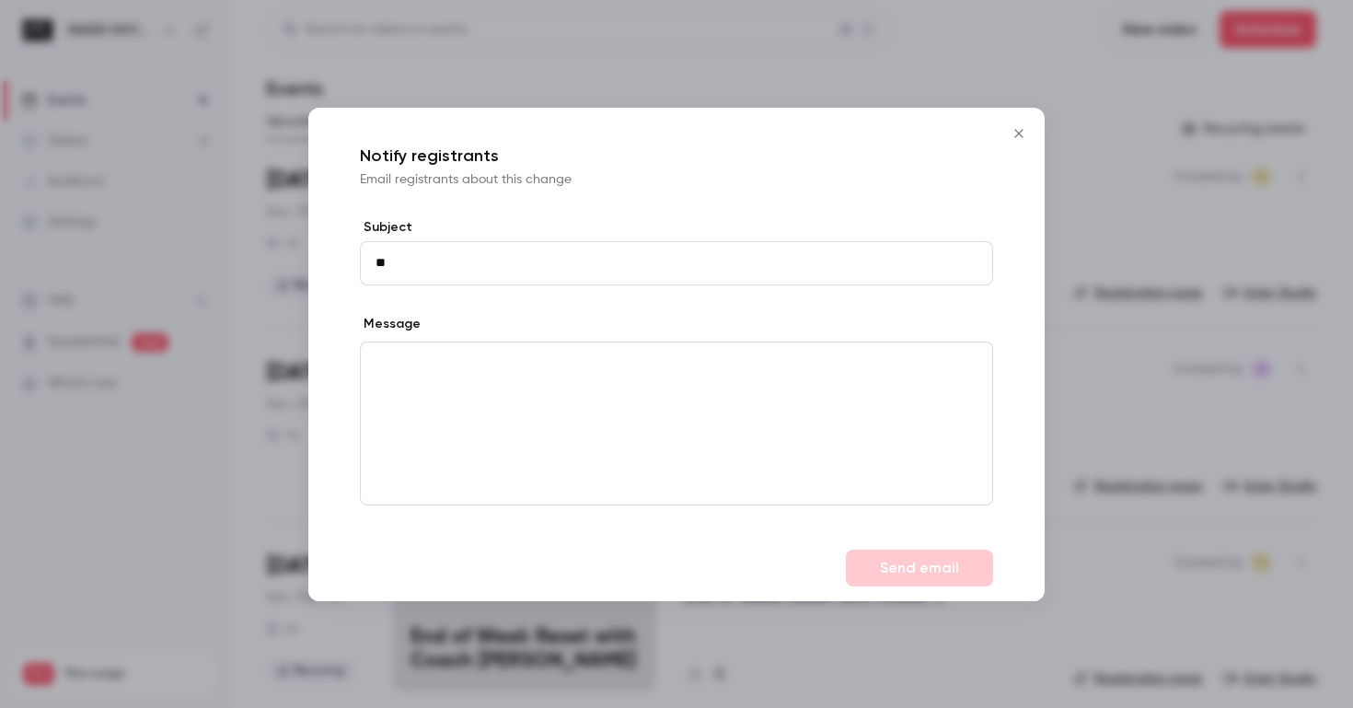
type input "*"
type input "**********"
click at [668, 431] on div "editor" at bounding box center [676, 423] width 631 height 162
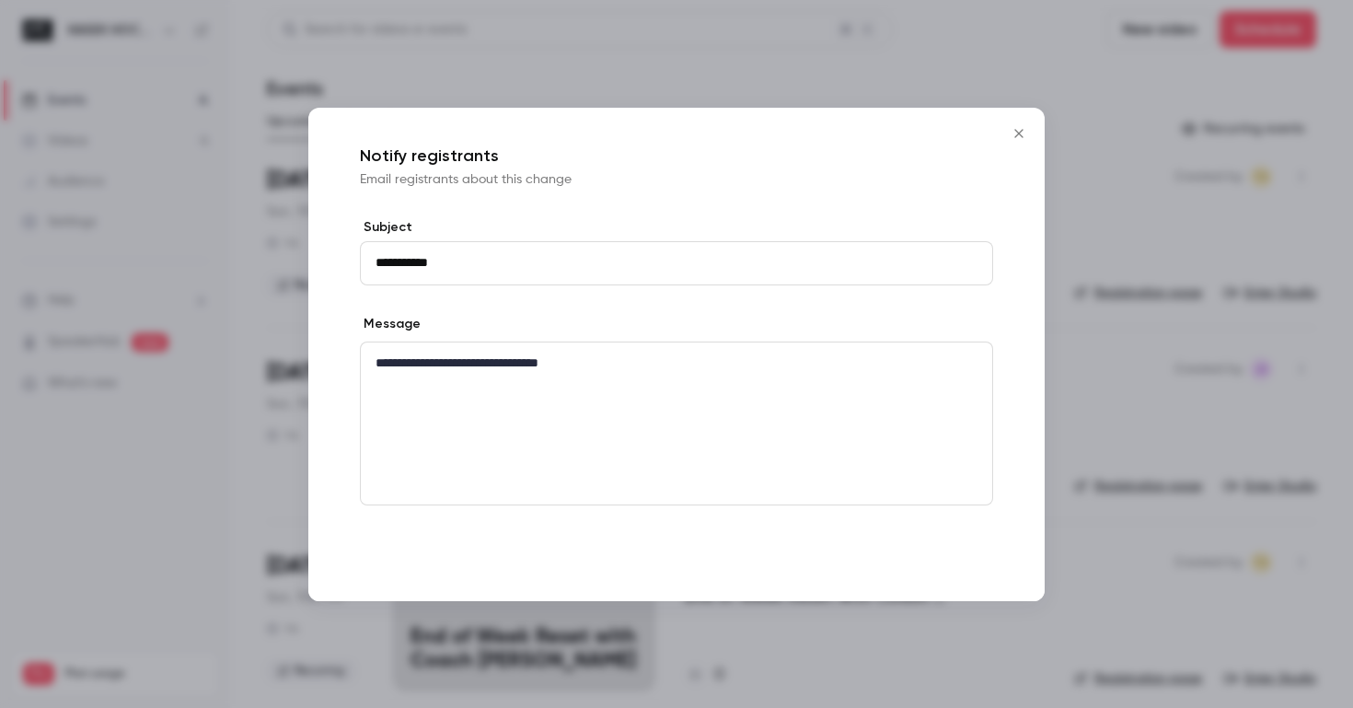
click at [934, 571] on button "Send email" at bounding box center [919, 567] width 147 height 37
